Goal: Task Accomplishment & Management: Use online tool/utility

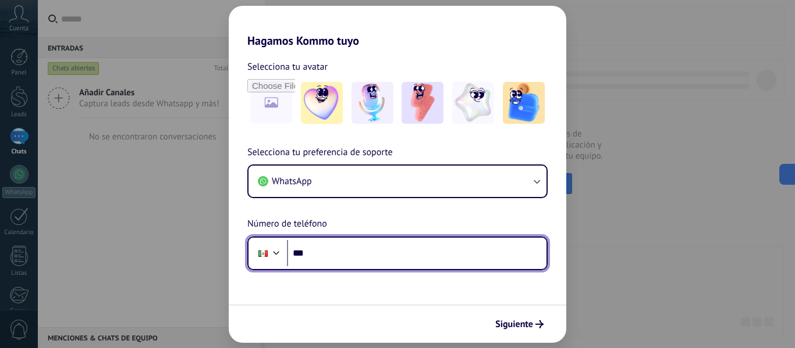
click at [338, 252] on input "***" at bounding box center [416, 253] width 259 height 27
type input "**********"
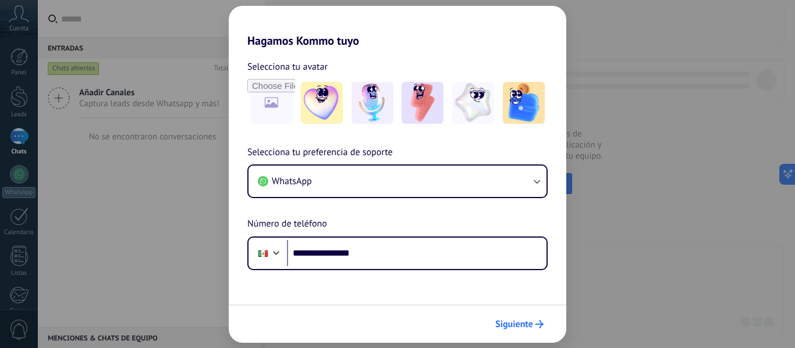
click at [504, 327] on span "Siguiente" at bounding box center [514, 325] width 38 height 8
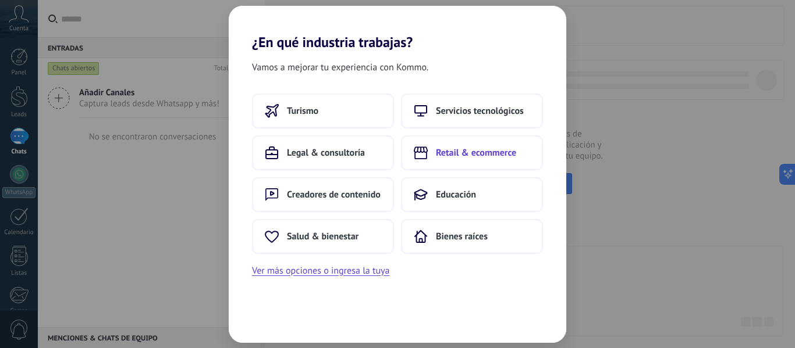
click at [460, 152] on span "Retail & ecommerce" at bounding box center [476, 153] width 80 height 12
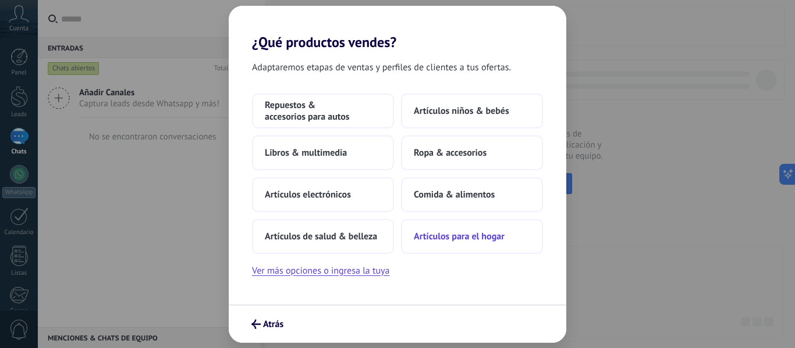
click at [439, 232] on span "Artículos para el hogar" at bounding box center [459, 237] width 91 height 12
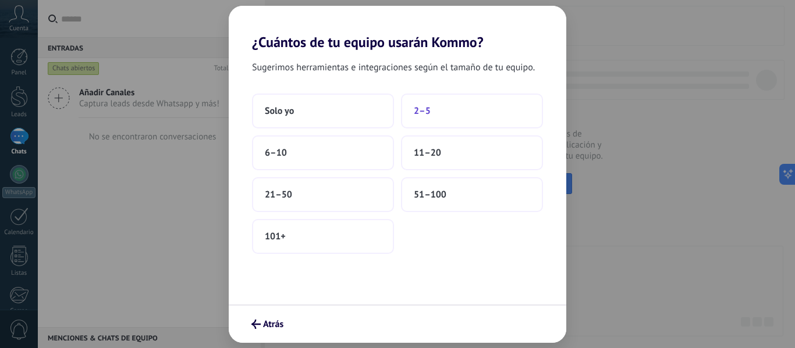
click at [444, 115] on button "2–5" at bounding box center [472, 111] width 142 height 35
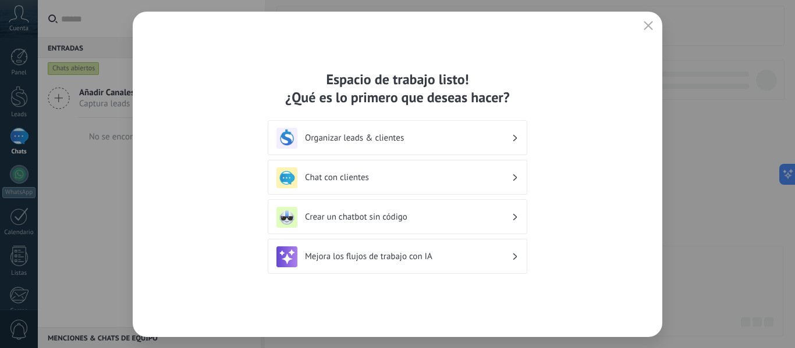
click at [329, 169] on div "Chat con clientes" at bounding box center [397, 178] width 242 height 21
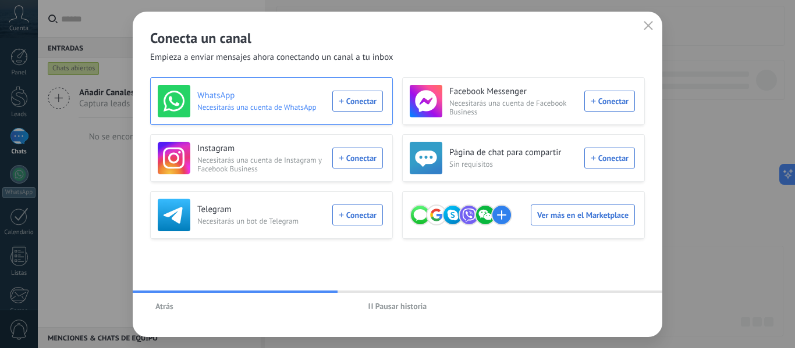
click at [351, 99] on div "WhatsApp Necesitarás una cuenta de WhatsApp Conectar" at bounding box center [270, 101] width 225 height 33
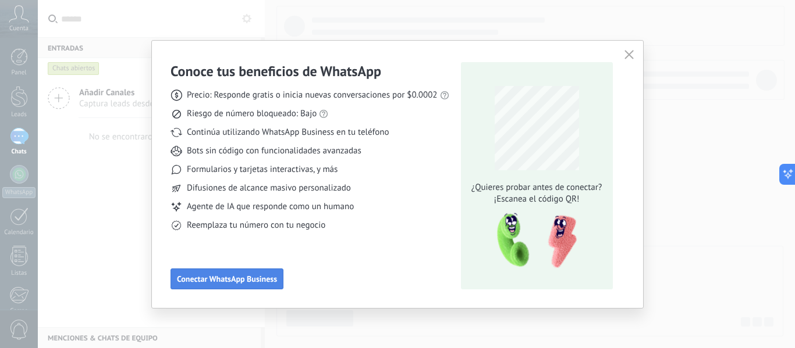
click at [227, 282] on span "Conectar WhatsApp Business" at bounding box center [227, 279] width 100 height 8
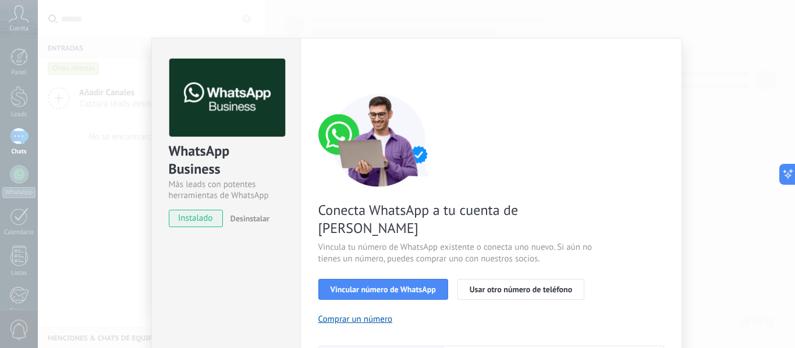
scroll to position [116, 0]
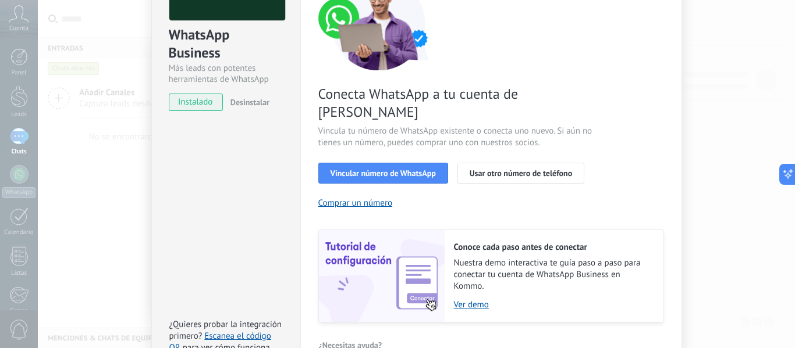
click at [354, 143] on div "Conecta WhatsApp a tu cuenta de Kommo Vincula tu número de WhatsApp existente o…" at bounding box center [491, 150] width 346 height 346
click at [354, 169] on span "Vincular número de WhatsApp" at bounding box center [382, 173] width 105 height 8
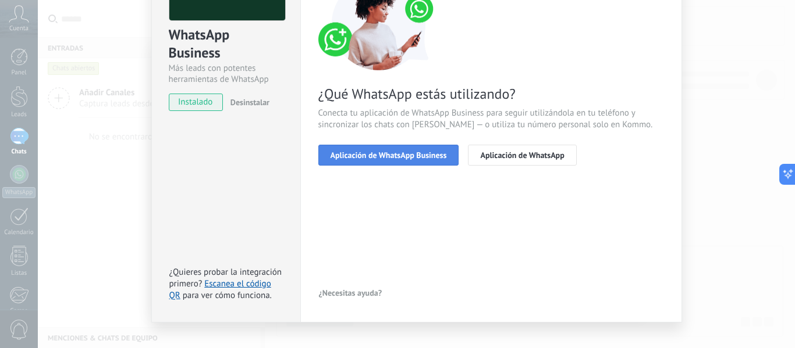
click at [374, 152] on span "Aplicación de WhatsApp Business" at bounding box center [388, 155] width 116 height 8
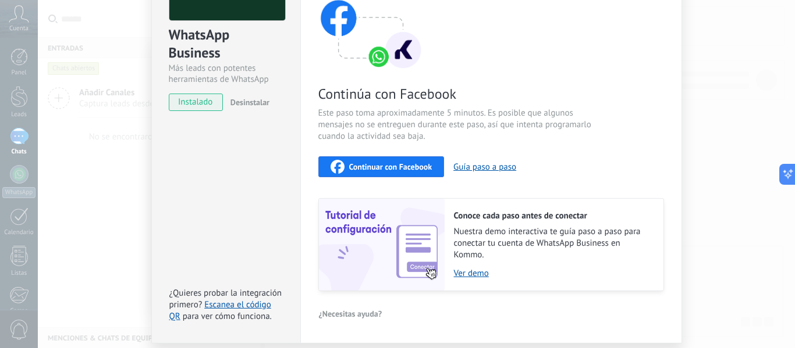
click at [353, 165] on span "Continuar con Facebook" at bounding box center [390, 167] width 83 height 8
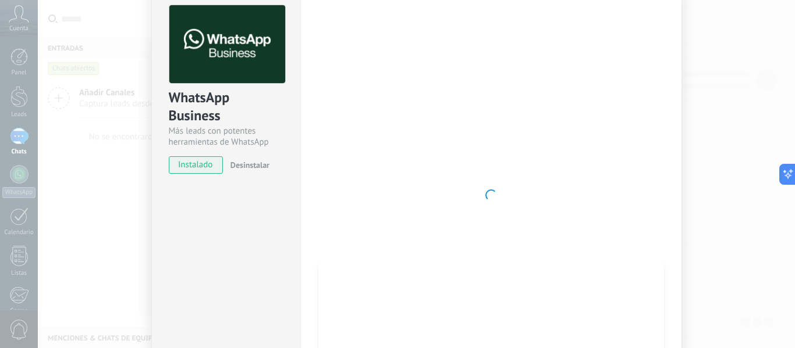
scroll to position [38, 0]
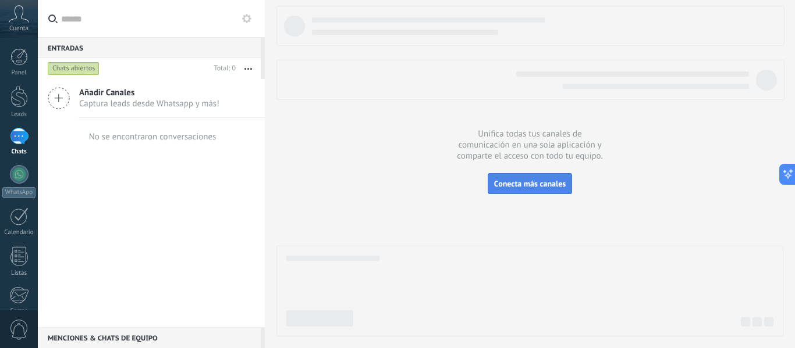
click at [536, 184] on span "Conecta más canales" at bounding box center [530, 184] width 72 height 10
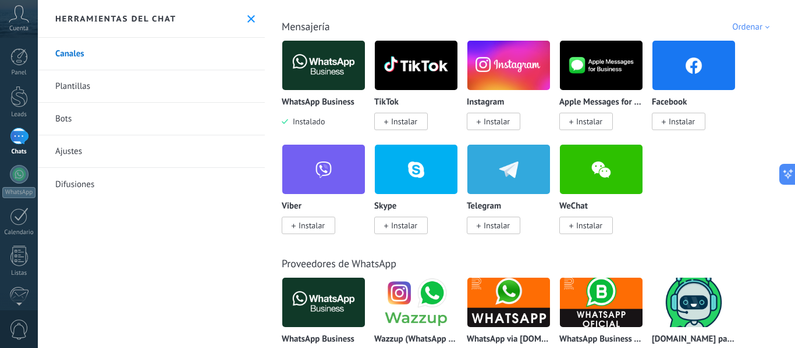
scroll to position [175, 0]
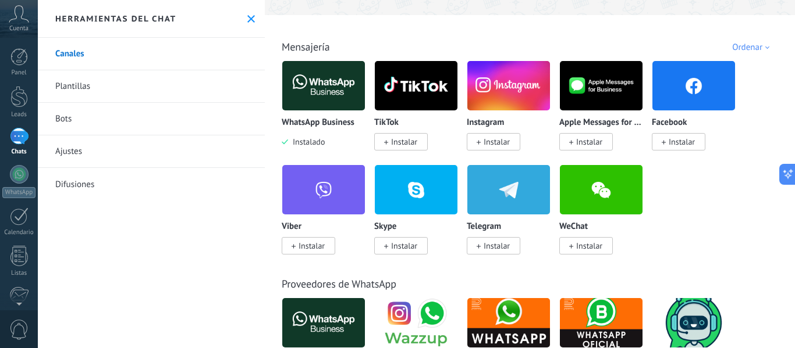
click at [327, 89] on img at bounding box center [323, 86] width 83 height 56
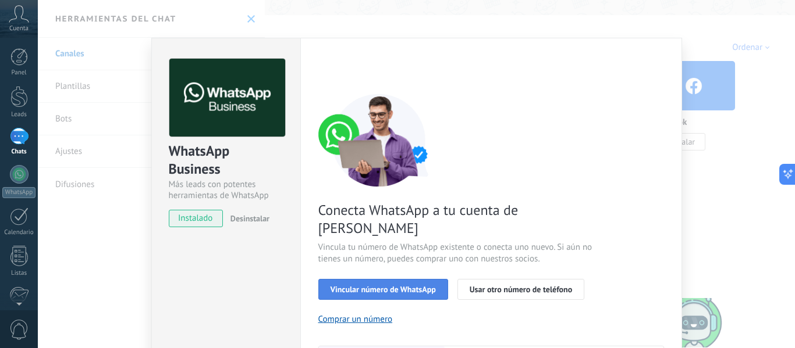
click at [393, 286] on span "Vincular número de WhatsApp" at bounding box center [382, 290] width 105 height 8
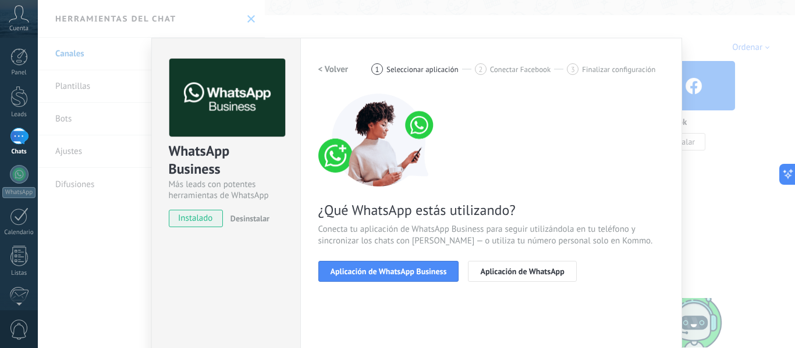
click at [393, 272] on span "Aplicación de WhatsApp Business" at bounding box center [388, 272] width 116 height 8
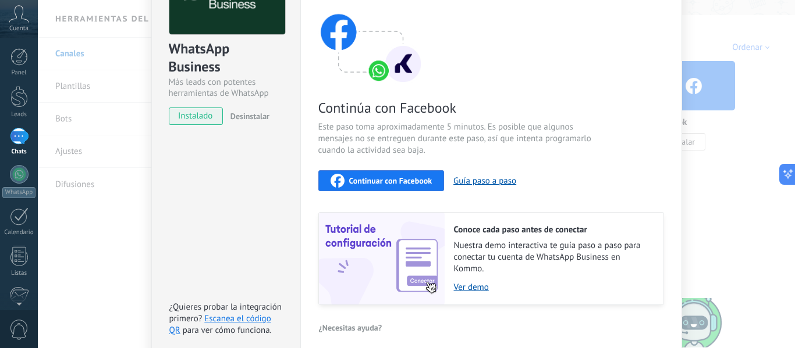
scroll to position [116, 0]
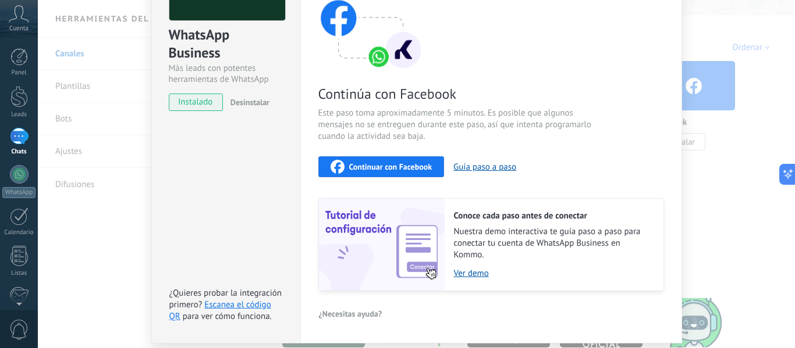
click at [379, 163] on span "Continuar con Facebook" at bounding box center [390, 167] width 83 height 8
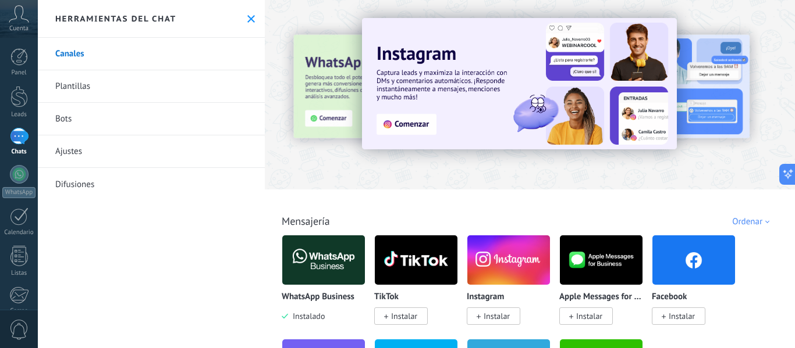
click at [313, 262] on img at bounding box center [323, 260] width 83 height 56
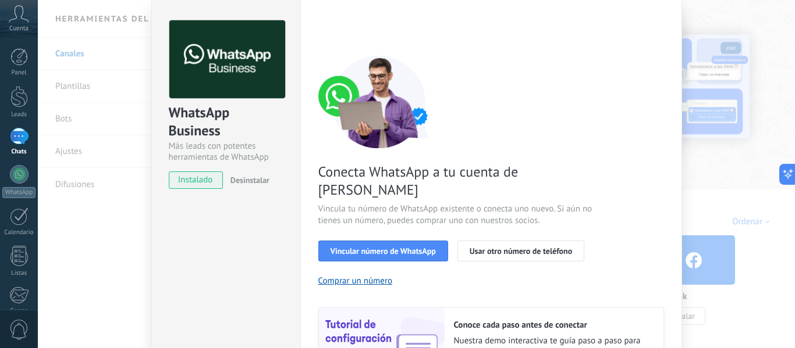
scroll to position [58, 0]
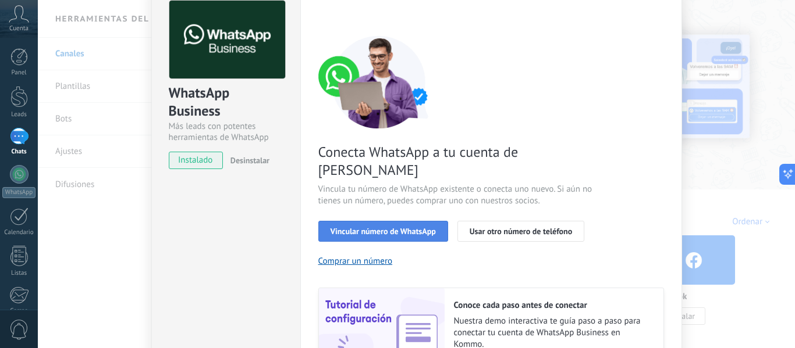
click at [365, 227] on span "Vincular número de WhatsApp" at bounding box center [382, 231] width 105 height 8
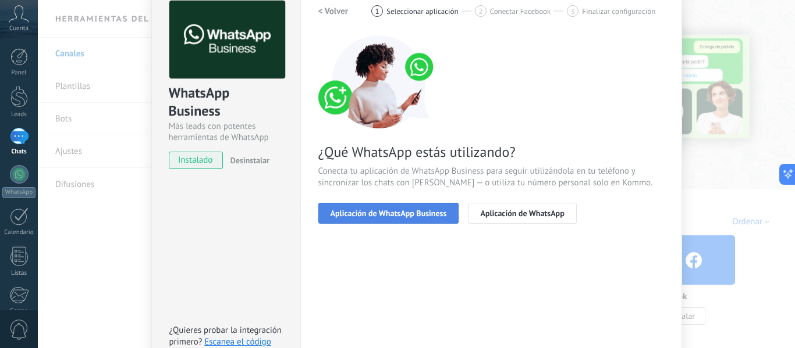
click at [357, 218] on button "Aplicación de WhatsApp Business" at bounding box center [388, 213] width 141 height 21
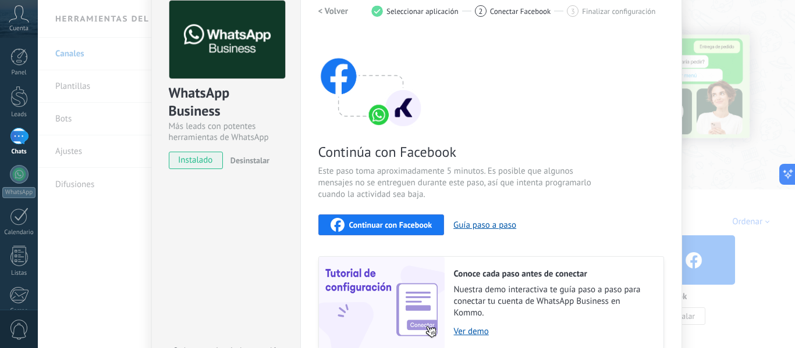
click at [373, 222] on span "Continuar con Facebook" at bounding box center [390, 225] width 83 height 8
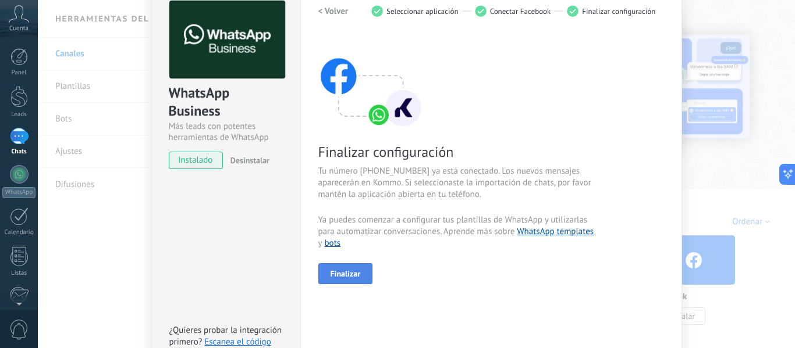
click at [330, 274] on span "Finalizar" at bounding box center [345, 274] width 30 height 8
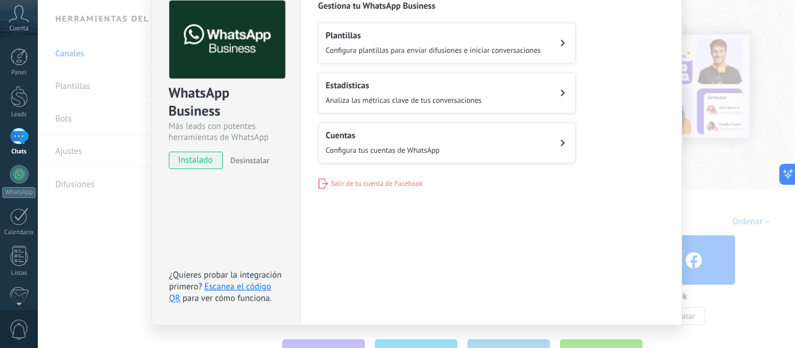
scroll to position [0, 0]
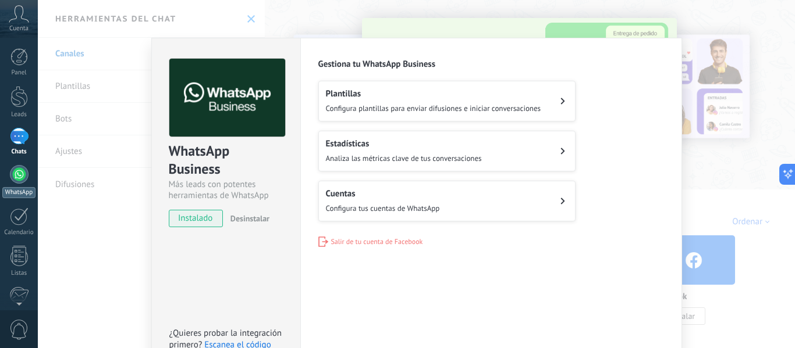
click at [15, 176] on div at bounding box center [19, 174] width 19 height 19
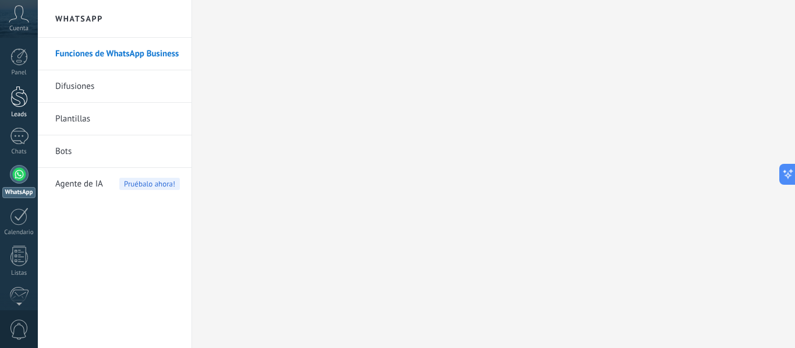
click at [21, 104] on div at bounding box center [18, 97] width 17 height 22
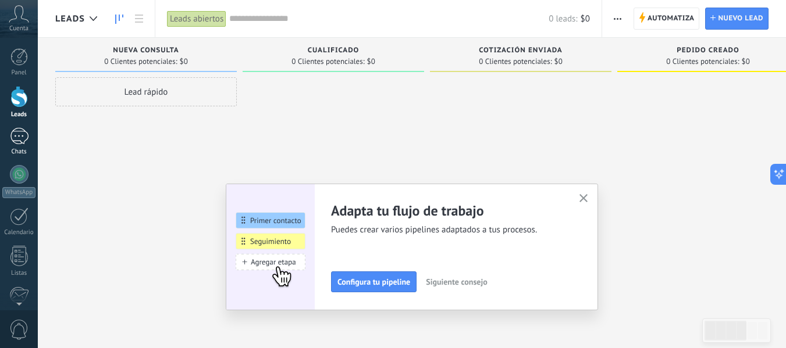
click at [13, 143] on div at bounding box center [19, 136] width 19 height 17
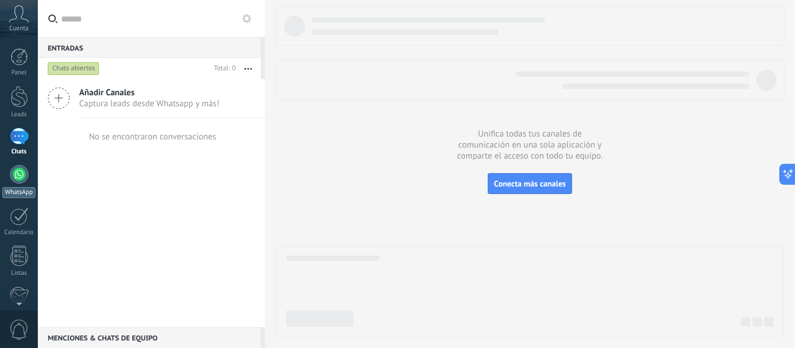
click at [19, 178] on div at bounding box center [19, 174] width 19 height 19
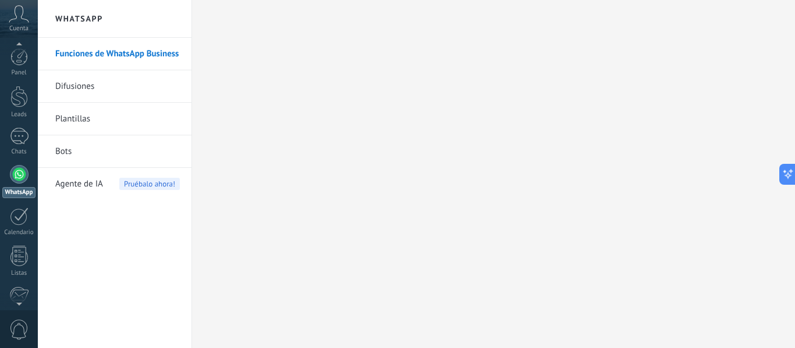
click at [19, 175] on div at bounding box center [19, 174] width 19 height 19
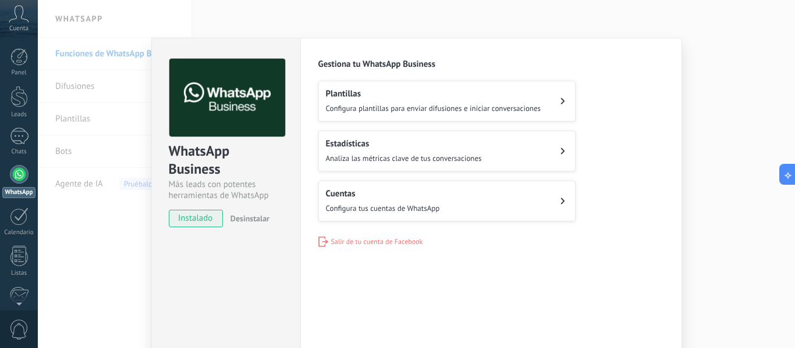
click at [496, 196] on button "Cuentas Configura tus cuentas de WhatsApp" at bounding box center [446, 201] width 257 height 41
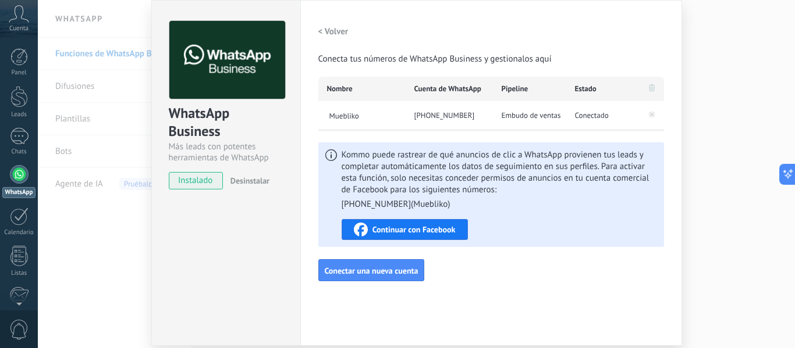
scroll to position [58, 0]
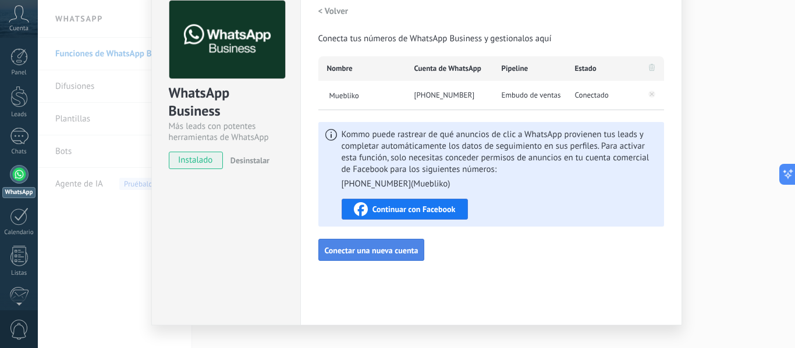
click at [393, 250] on span "Conectar una nueva cuenta" at bounding box center [372, 251] width 94 height 8
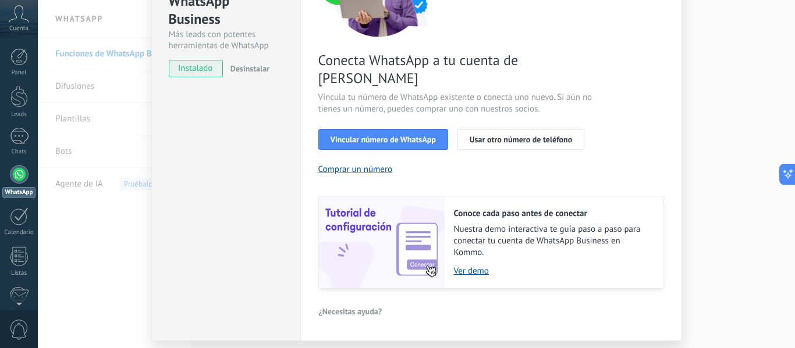
scroll to position [168, 0]
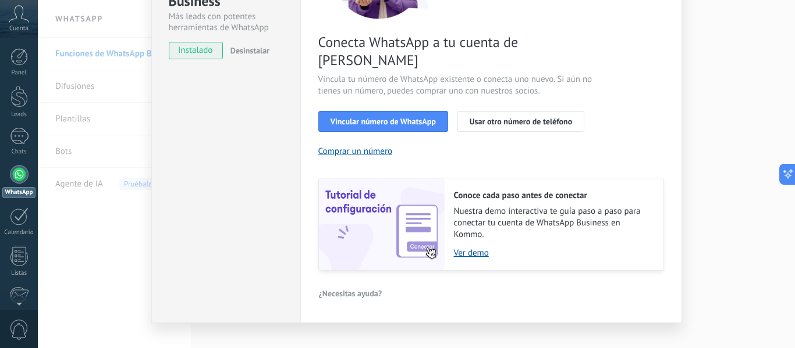
drag, startPoint x: 399, startPoint y: 256, endPoint x: 411, endPoint y: 269, distance: 17.3
click at [380, 111] on button "Vincular número de WhatsApp" at bounding box center [383, 121] width 130 height 21
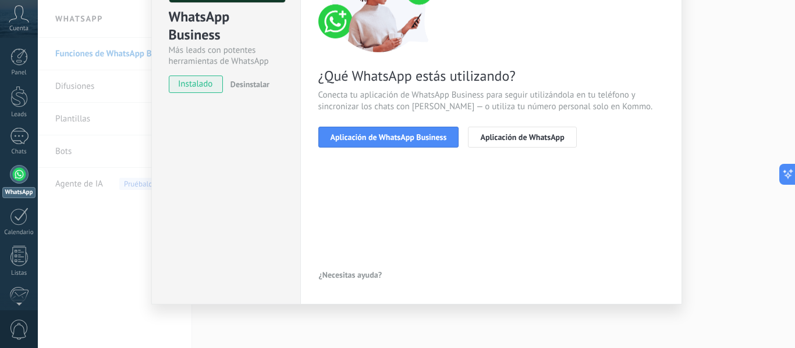
drag, startPoint x: 19, startPoint y: 33, endPoint x: 356, endPoint y: 230, distance: 390.6
click at [360, 236] on div "< Volver 1 Seleccionar aplicación 2 Conectar Facebook 3 Finalizar configuración…" at bounding box center [491, 104] width 346 height 360
click at [17, 172] on div at bounding box center [19, 174] width 19 height 19
drag, startPoint x: 261, startPoint y: 127, endPoint x: 183, endPoint y: 217, distance: 119.2
click at [183, 217] on div "WhatsApp Business Más leads con potentes herramientas de WhatsApp instalado Des…" at bounding box center [225, 103] width 149 height 401
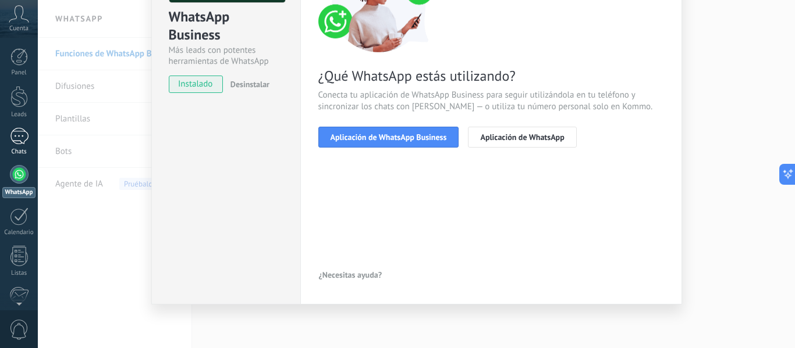
click at [16, 144] on div at bounding box center [19, 136] width 19 height 17
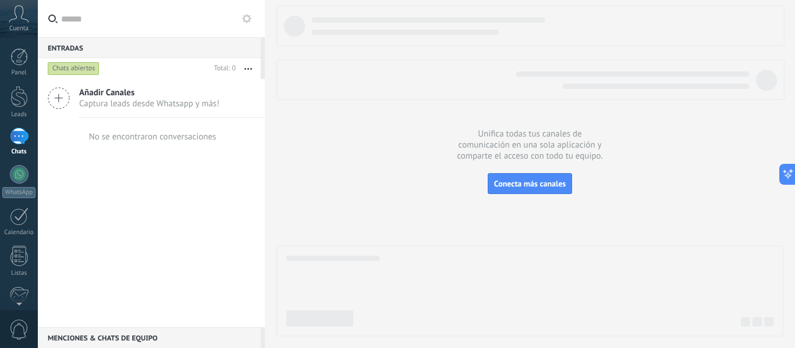
click at [12, 17] on icon at bounding box center [19, 13] width 20 height 17
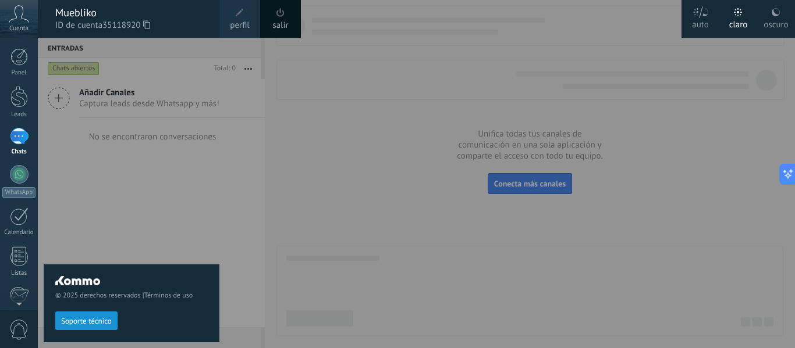
click at [23, 20] on icon at bounding box center [19, 13] width 20 height 17
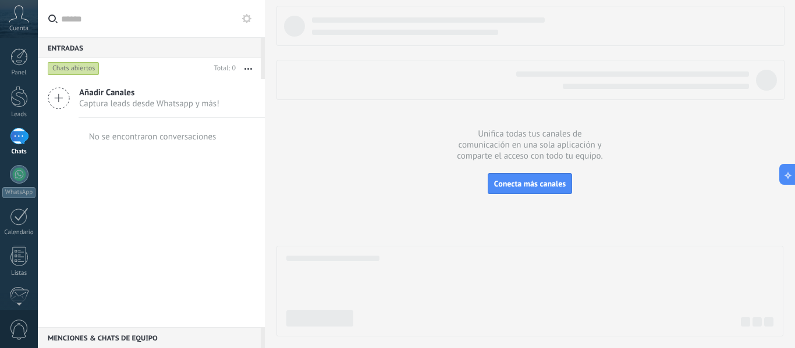
click at [22, 19] on icon at bounding box center [19, 13] width 20 height 17
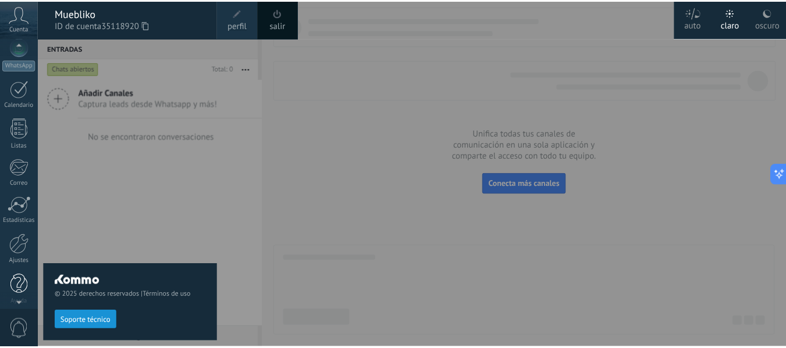
scroll to position [136, 0]
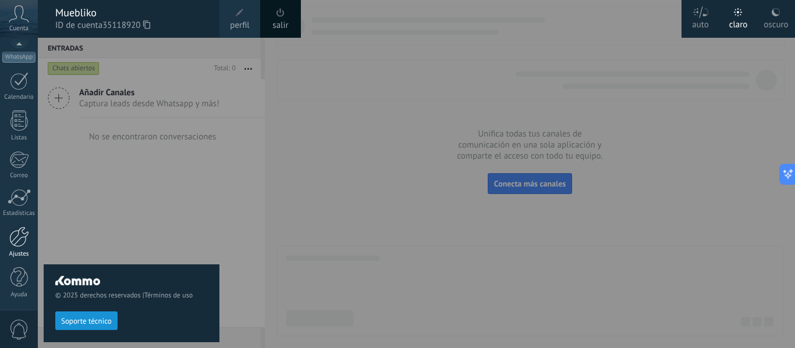
click at [23, 247] on link "Ajustes" at bounding box center [19, 242] width 38 height 31
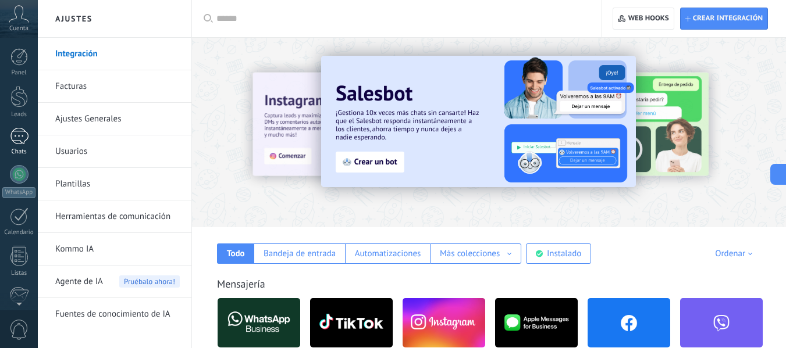
click at [22, 134] on div at bounding box center [19, 136] width 19 height 17
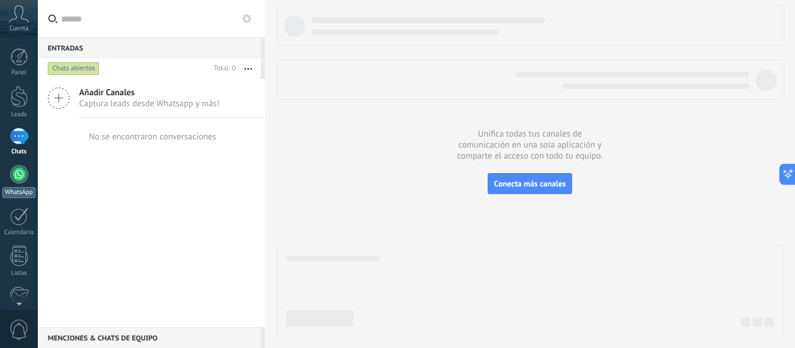
click at [7, 180] on link "WhatsApp" at bounding box center [19, 181] width 38 height 33
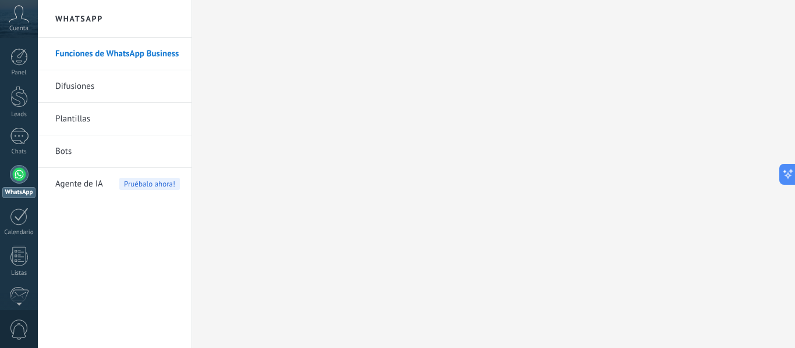
click at [28, 31] on span "Cuenta" at bounding box center [18, 29] width 19 height 8
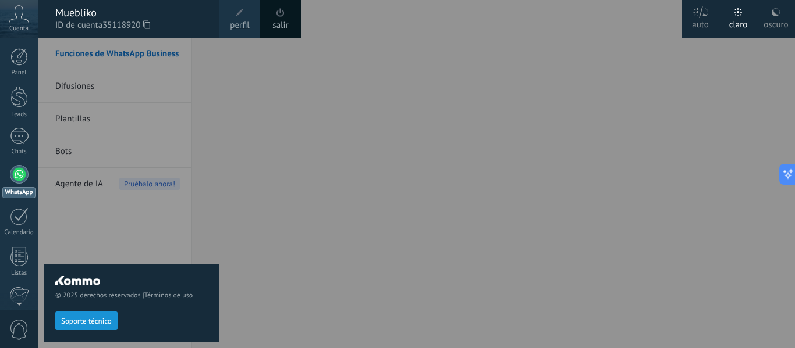
click at [17, 24] on div "Cuenta" at bounding box center [19, 19] width 38 height 38
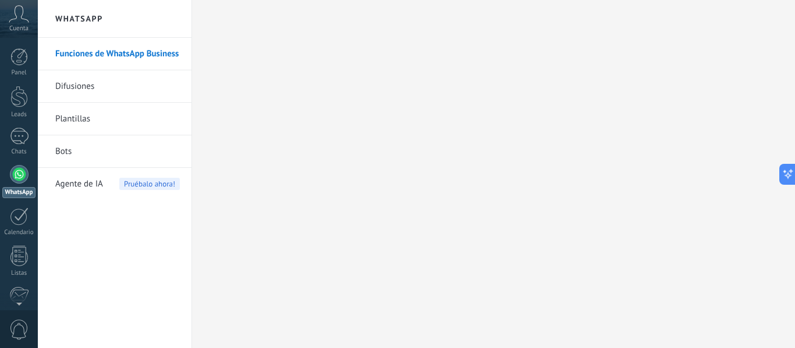
click at [17, 24] on div "Cuenta" at bounding box center [19, 19] width 38 height 38
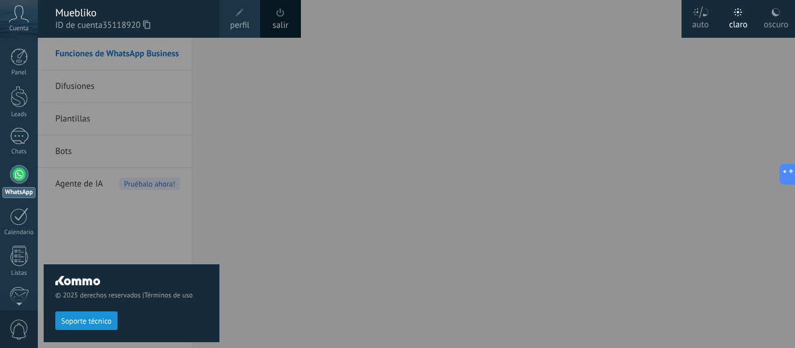
click at [233, 19] on span "perfil" at bounding box center [239, 25] width 19 height 13
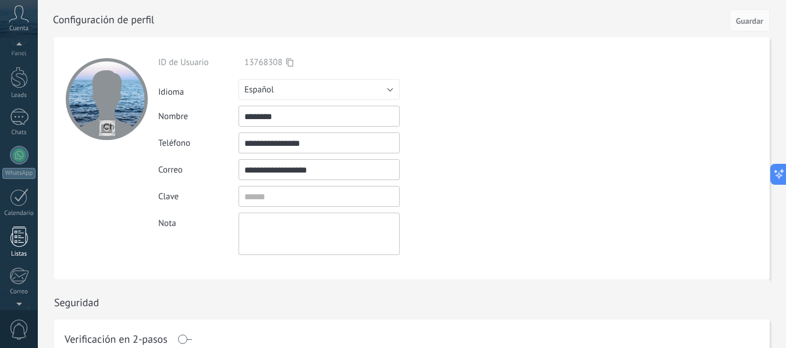
scroll to position [136, 0]
